Goal: Information Seeking & Learning: Learn about a topic

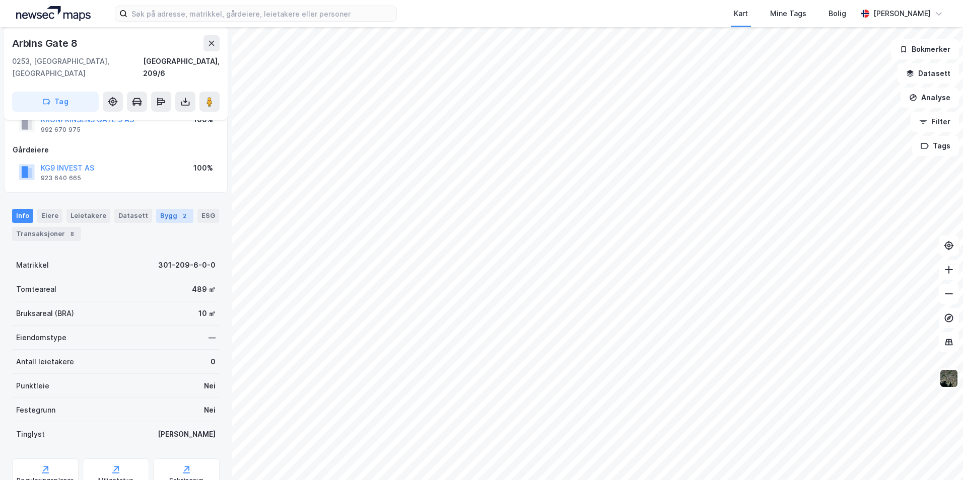
scroll to position [68, 0]
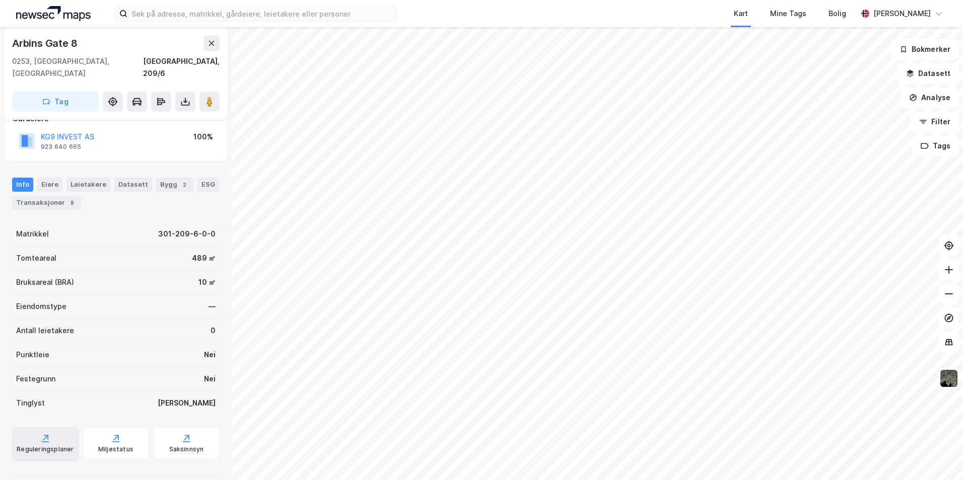
click at [36, 446] on div "Reguleringsplaner" at bounding box center [45, 450] width 57 height 8
